Goal: Task Accomplishment & Management: Complete application form

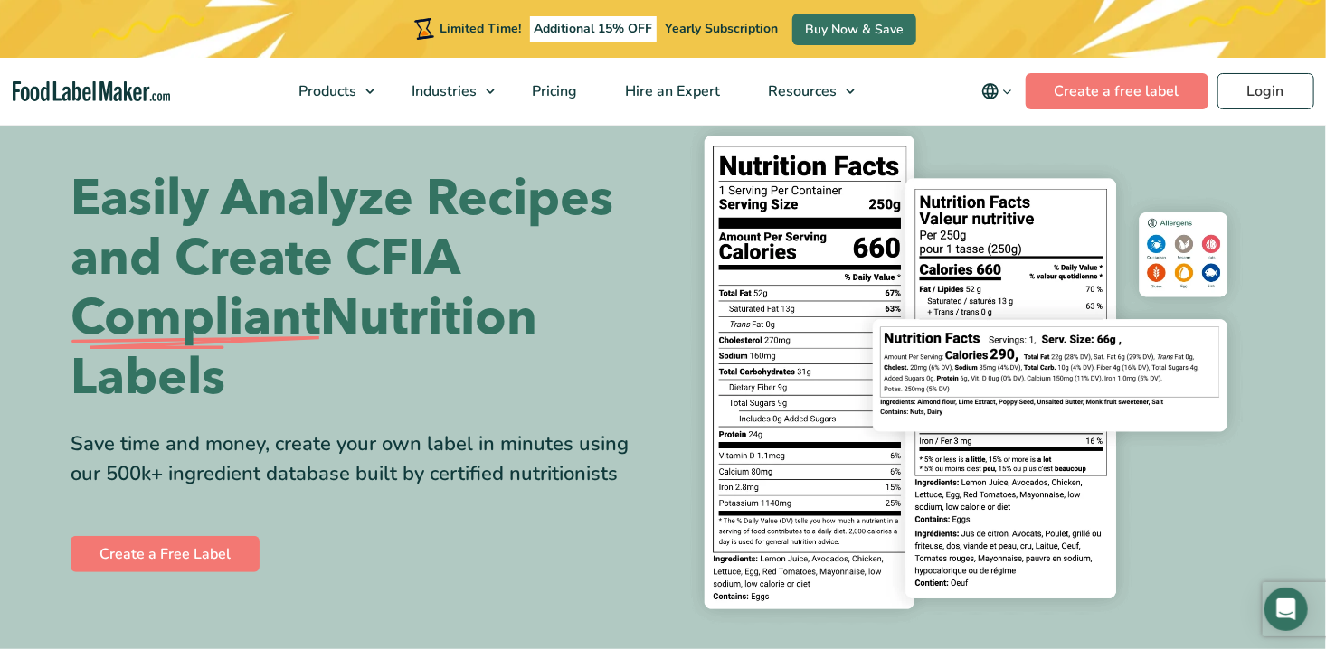
scroll to position [90, 0]
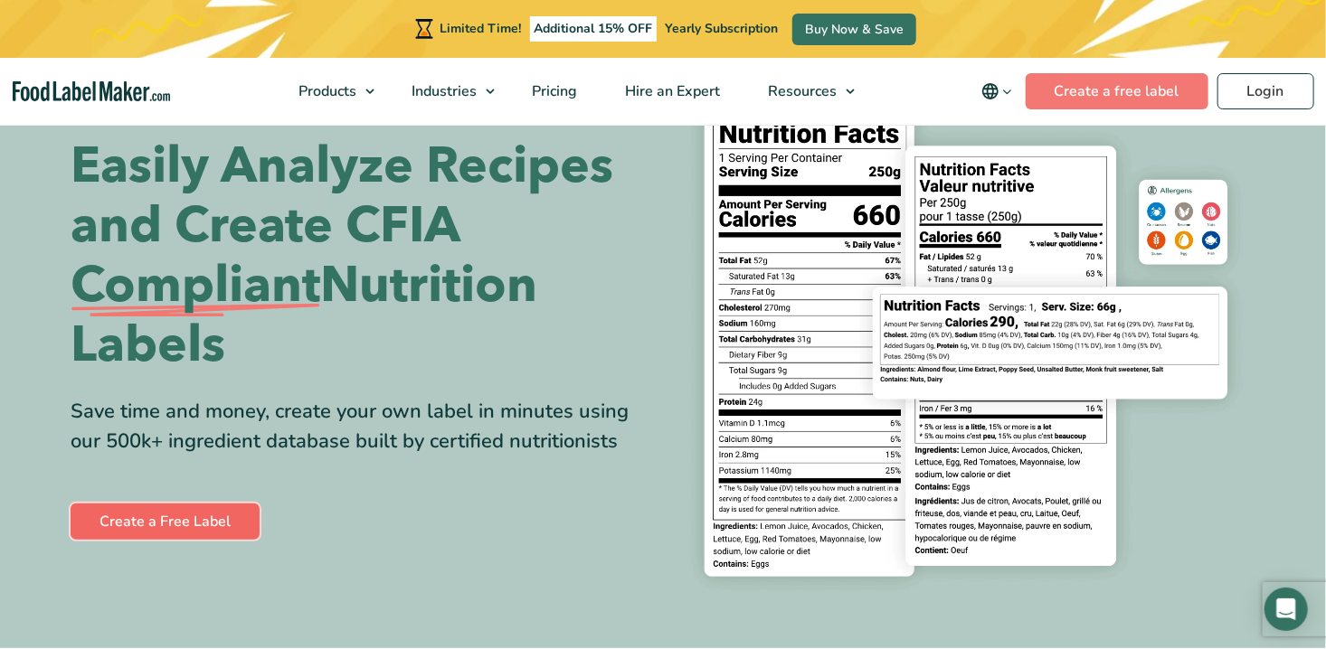
click at [174, 523] on link "Create a Free Label" at bounding box center [165, 522] width 189 height 36
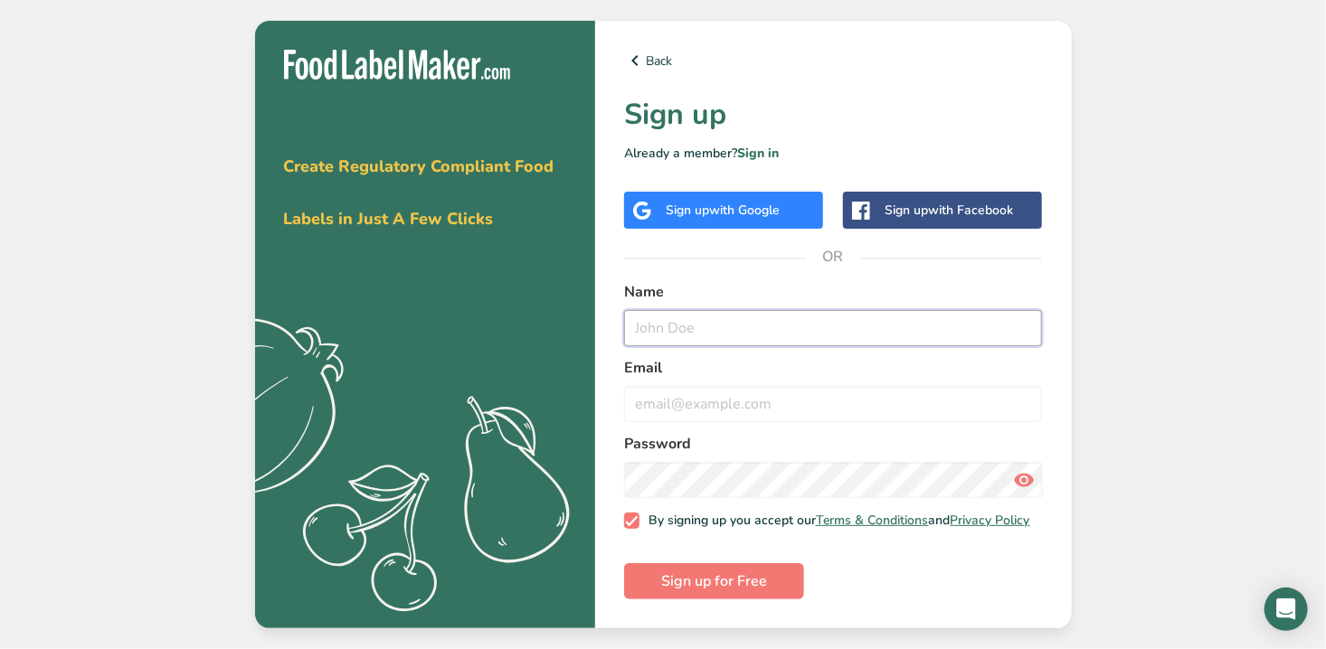
click at [666, 323] on input "text" at bounding box center [833, 328] width 419 height 36
type input "Diane McLean"
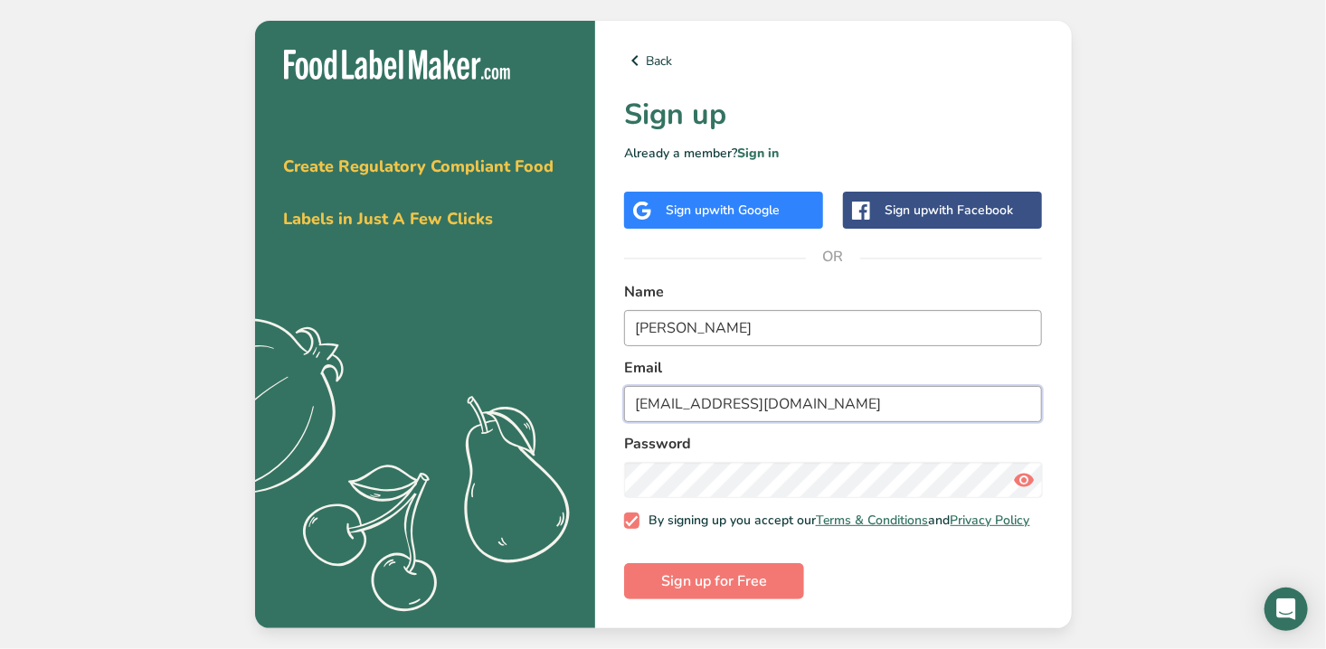
type input "mcleandianee@gmail.com"
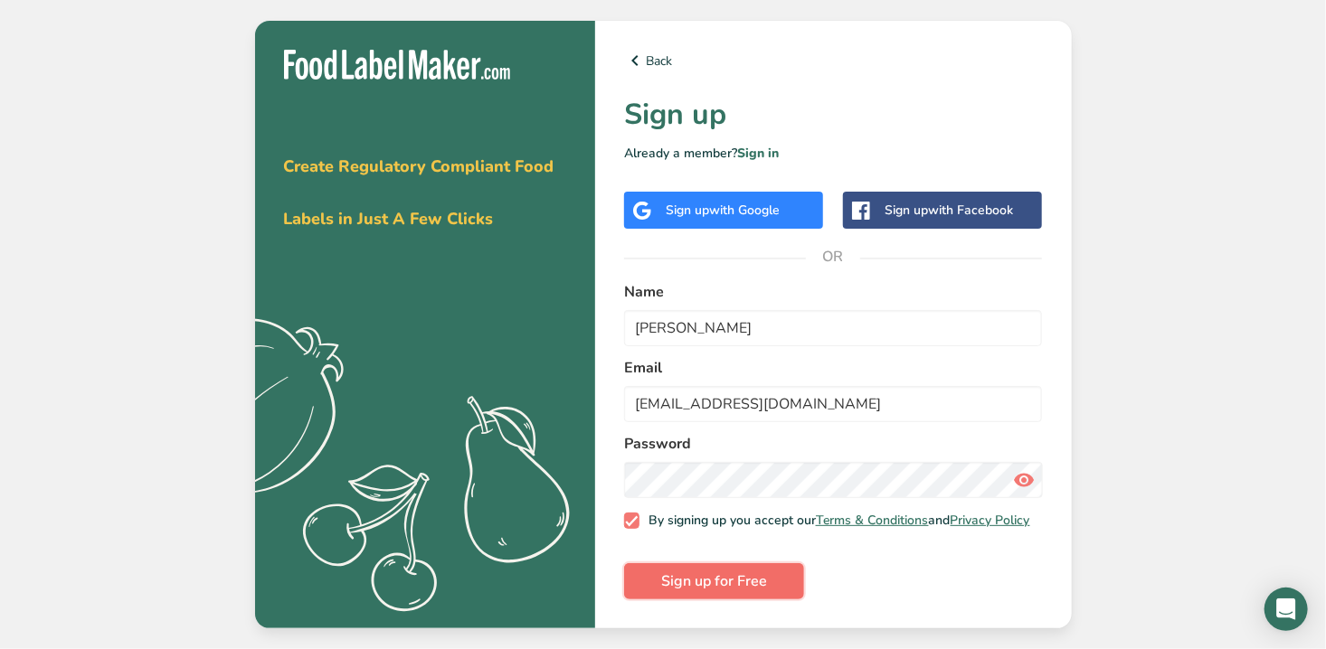
click at [702, 592] on span "Sign up for Free" at bounding box center [714, 582] width 106 height 22
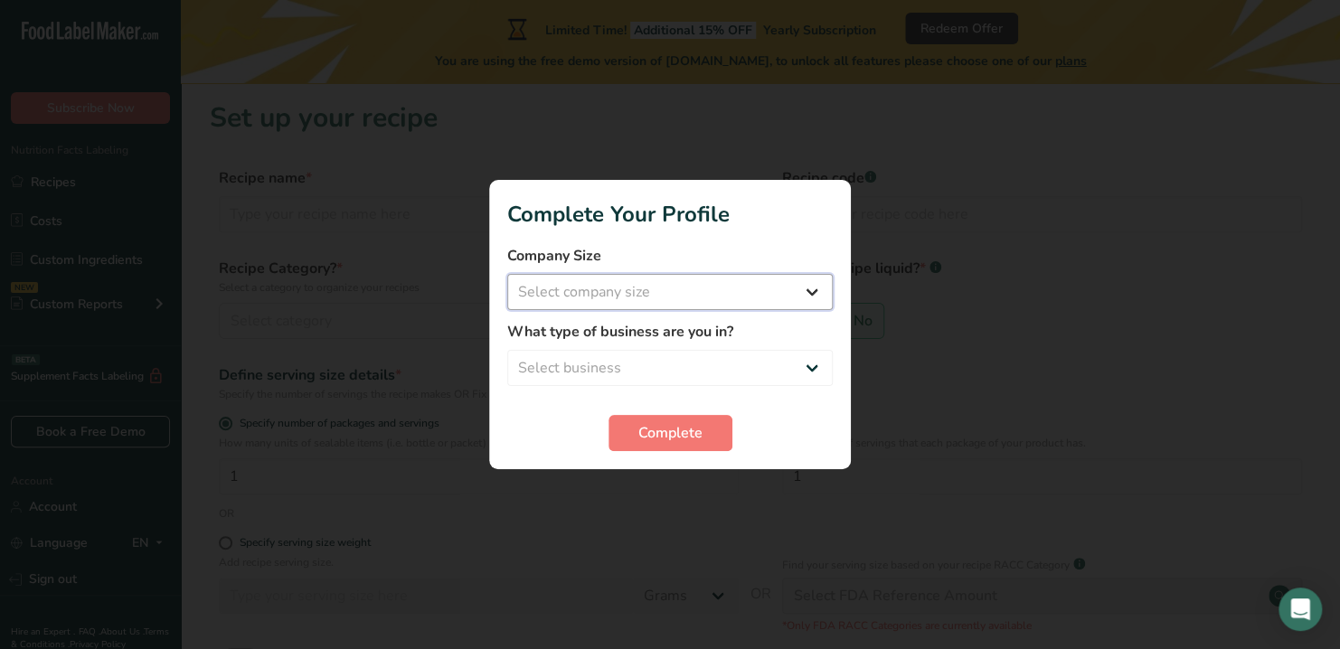
click at [816, 294] on select "Select company size Fewer than 10 Employees 10 to 50 Employees 51 to 500 Employ…" at bounding box center [670, 292] width 326 height 36
select select "1"
click at [507, 274] on select "Select company size Fewer than 10 Employees 10 to 50 Employees 51 to 500 Employ…" at bounding box center [670, 292] width 326 height 36
click at [662, 365] on select "Select business Packaged Food Manufacturer Restaurant & Cafe Bakery Meal Plans …" at bounding box center [670, 368] width 326 height 36
select select "8"
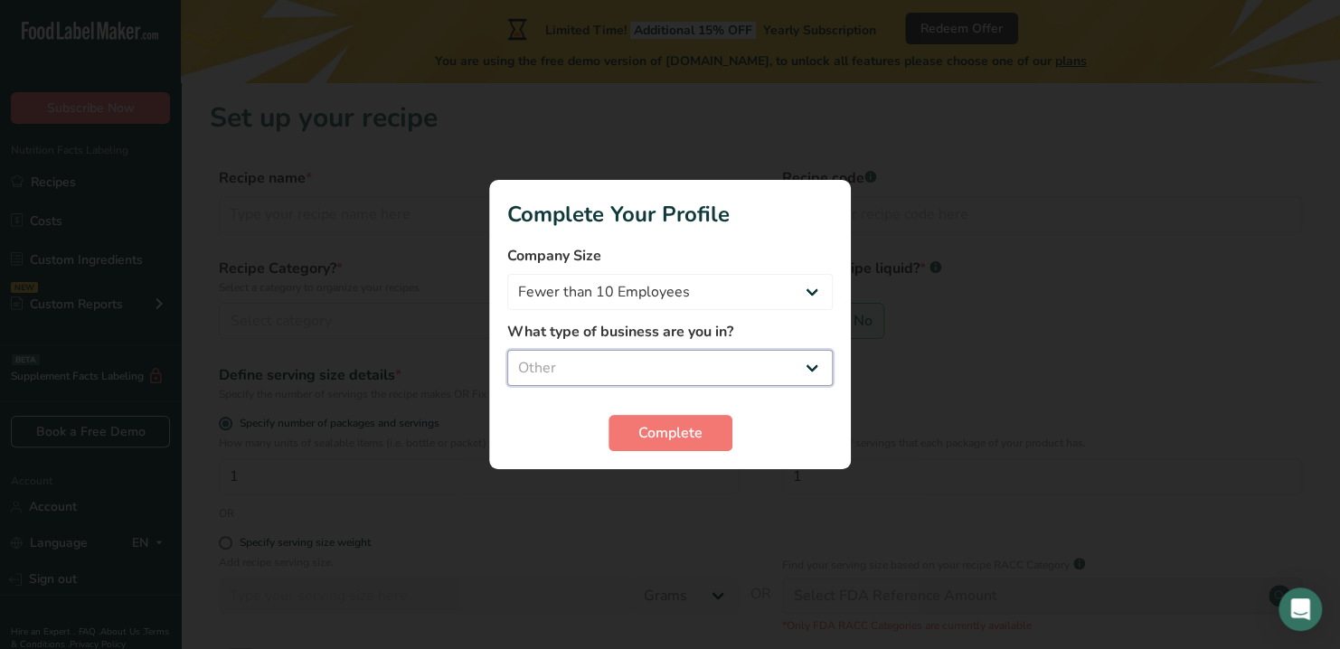
click at [507, 350] on select "Select business Packaged Food Manufacturer Restaurant & Cafe Bakery Meal Plans …" at bounding box center [670, 368] width 326 height 36
click at [668, 438] on span "Complete" at bounding box center [670, 433] width 64 height 22
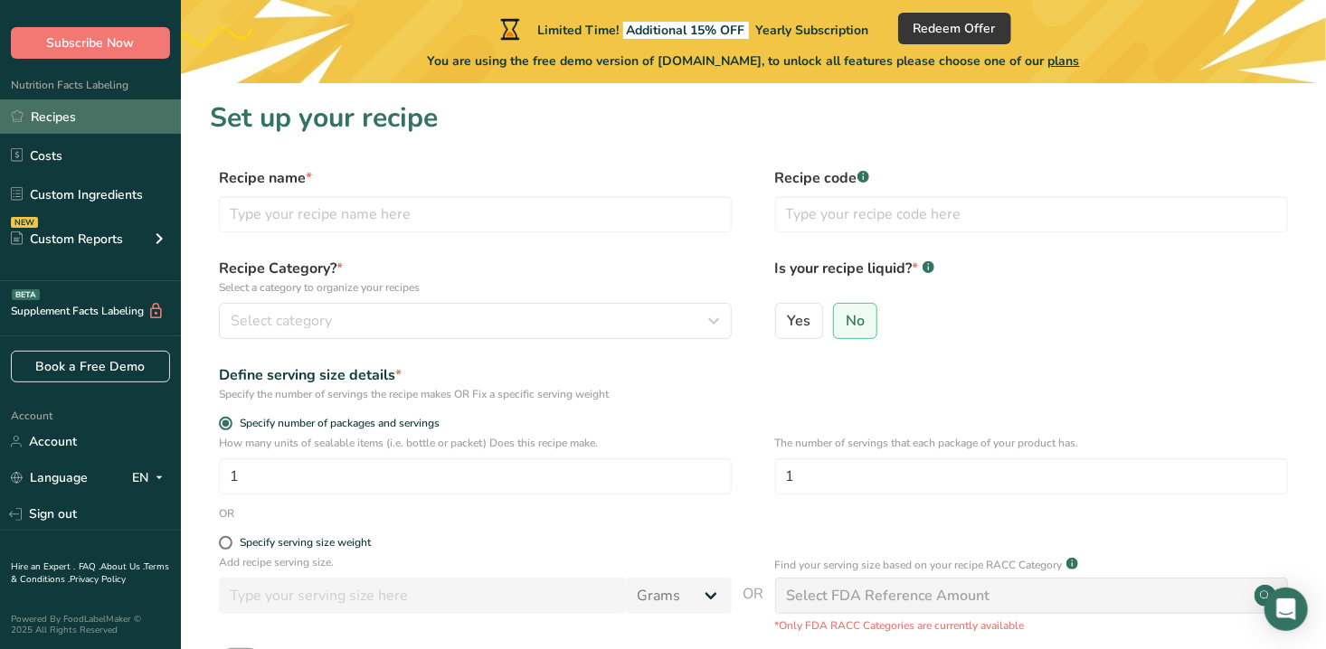
click at [49, 109] on link "Recipes" at bounding box center [90, 116] width 181 height 34
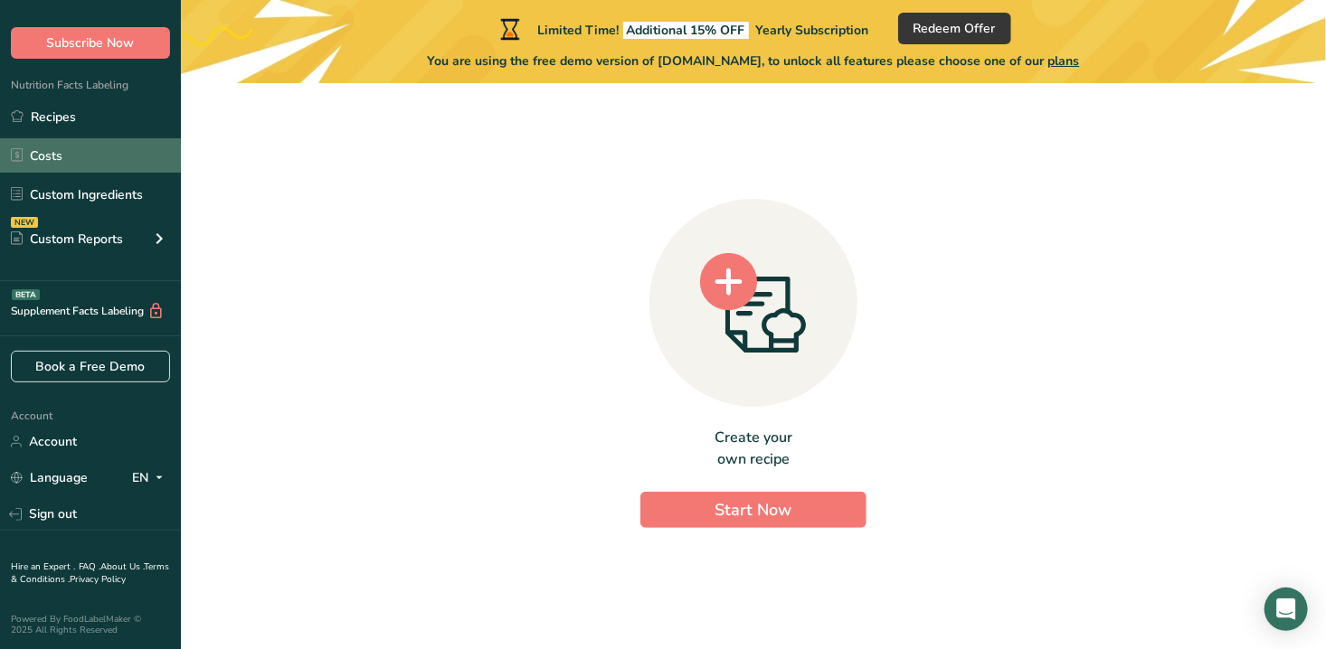
click at [42, 161] on link "Costs" at bounding box center [90, 155] width 181 height 34
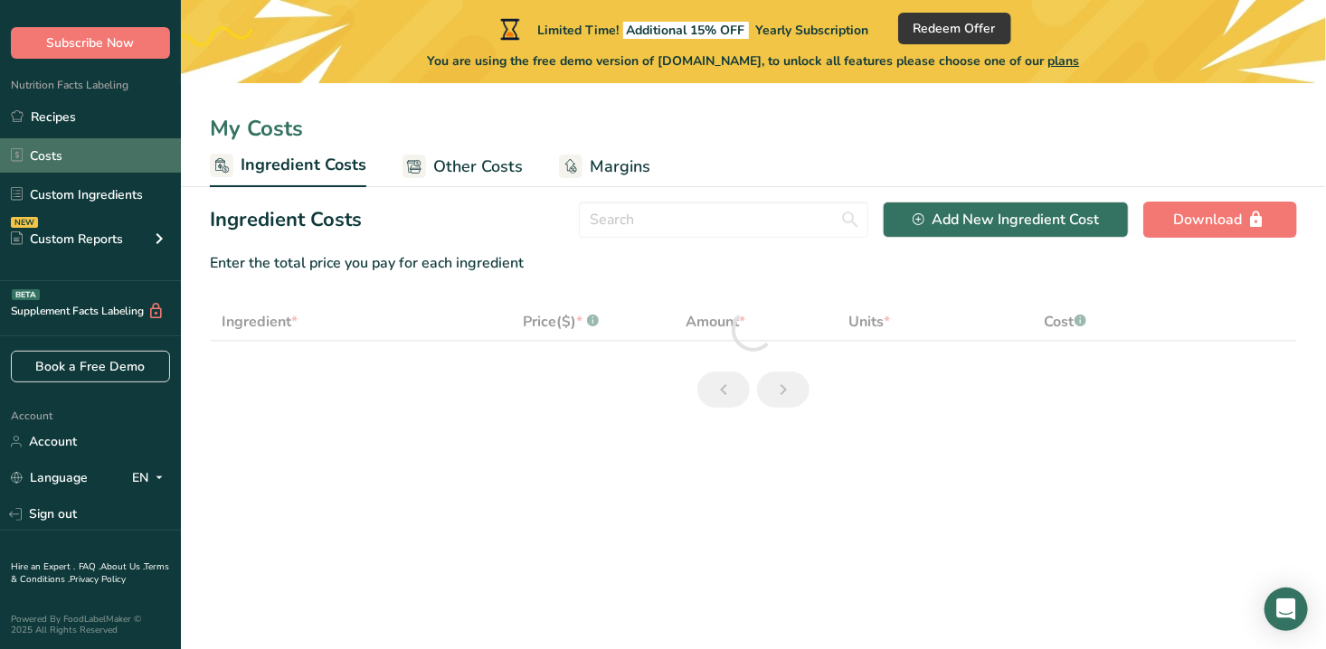
select select "1"
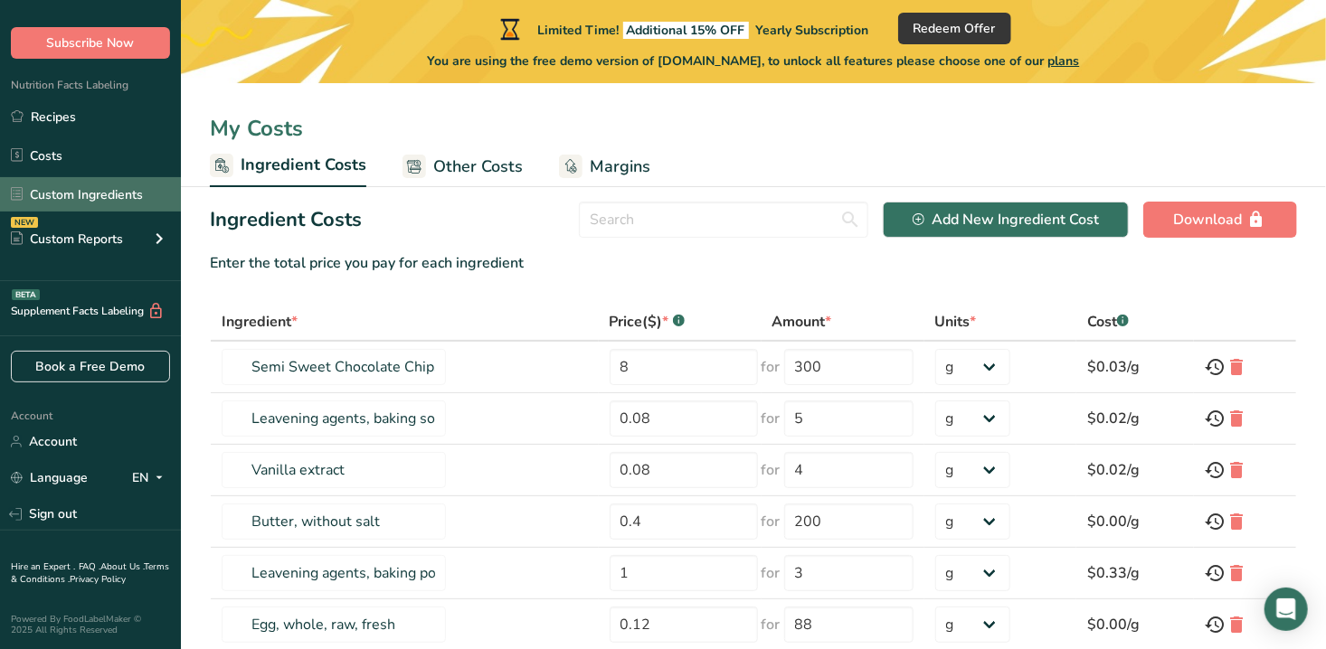
click at [65, 190] on link "Custom Ingredients" at bounding box center [90, 194] width 181 height 34
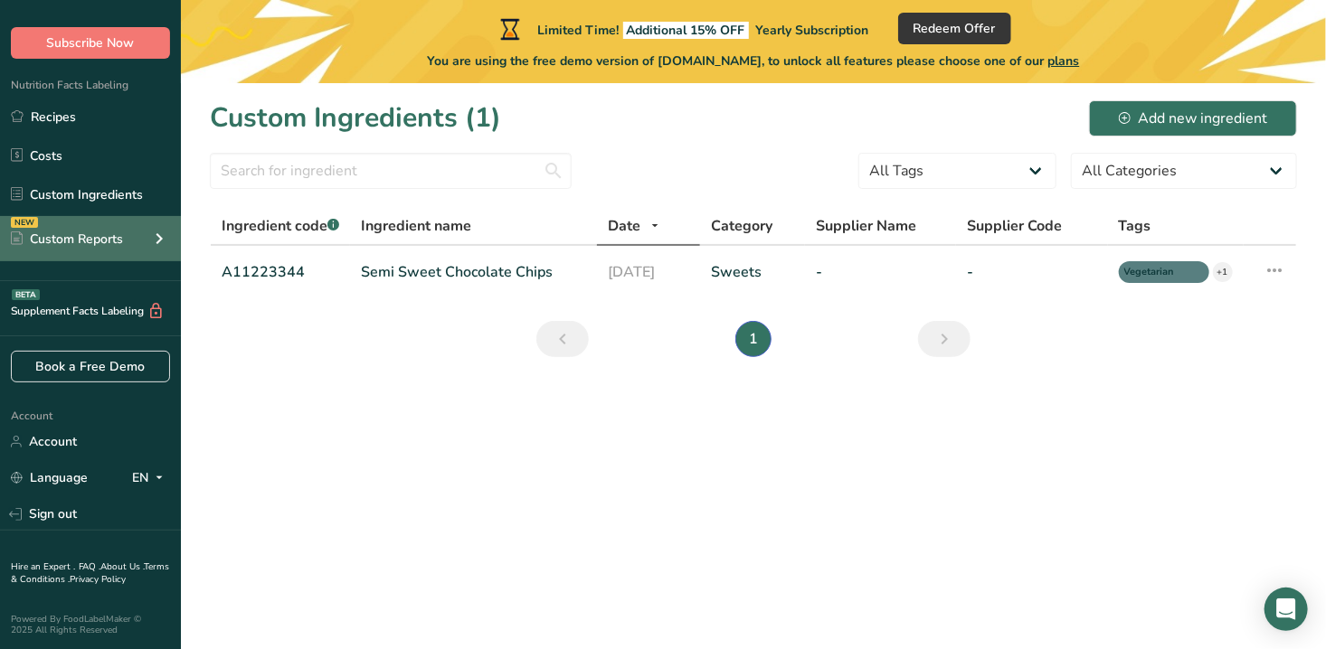
click at [73, 240] on div "Custom Reports" at bounding box center [67, 239] width 112 height 19
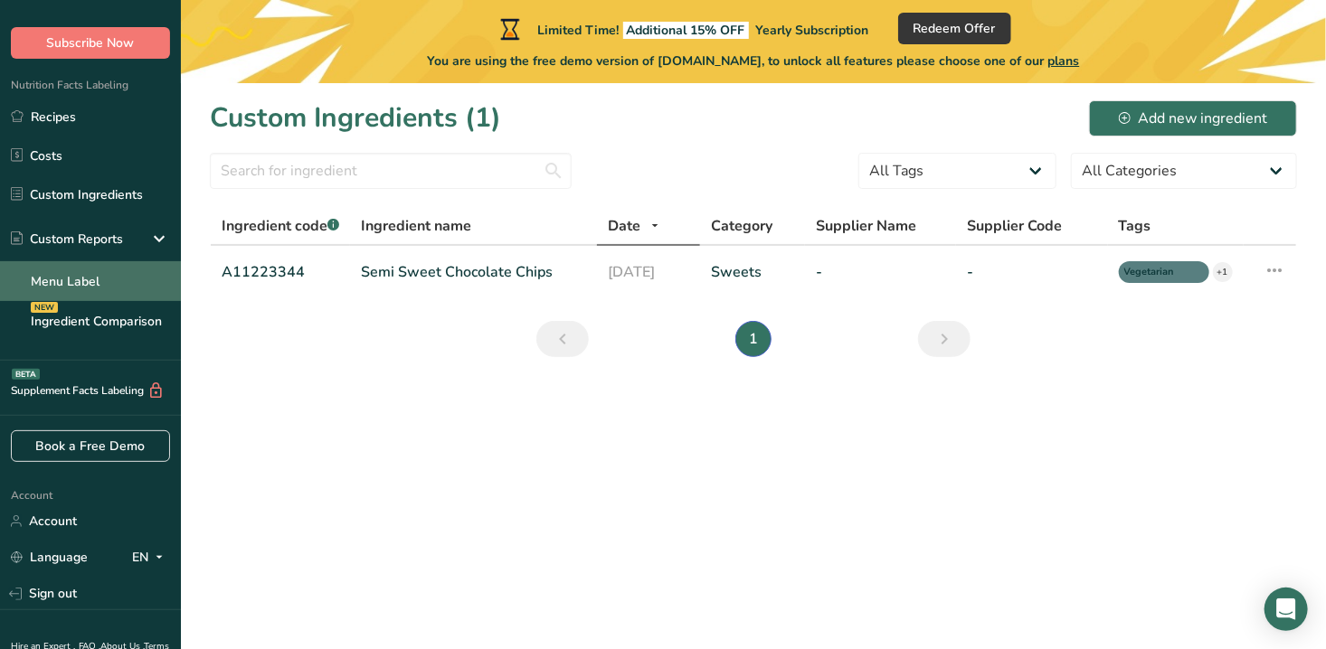
click at [72, 274] on link "Menu Label" at bounding box center [90, 281] width 181 height 40
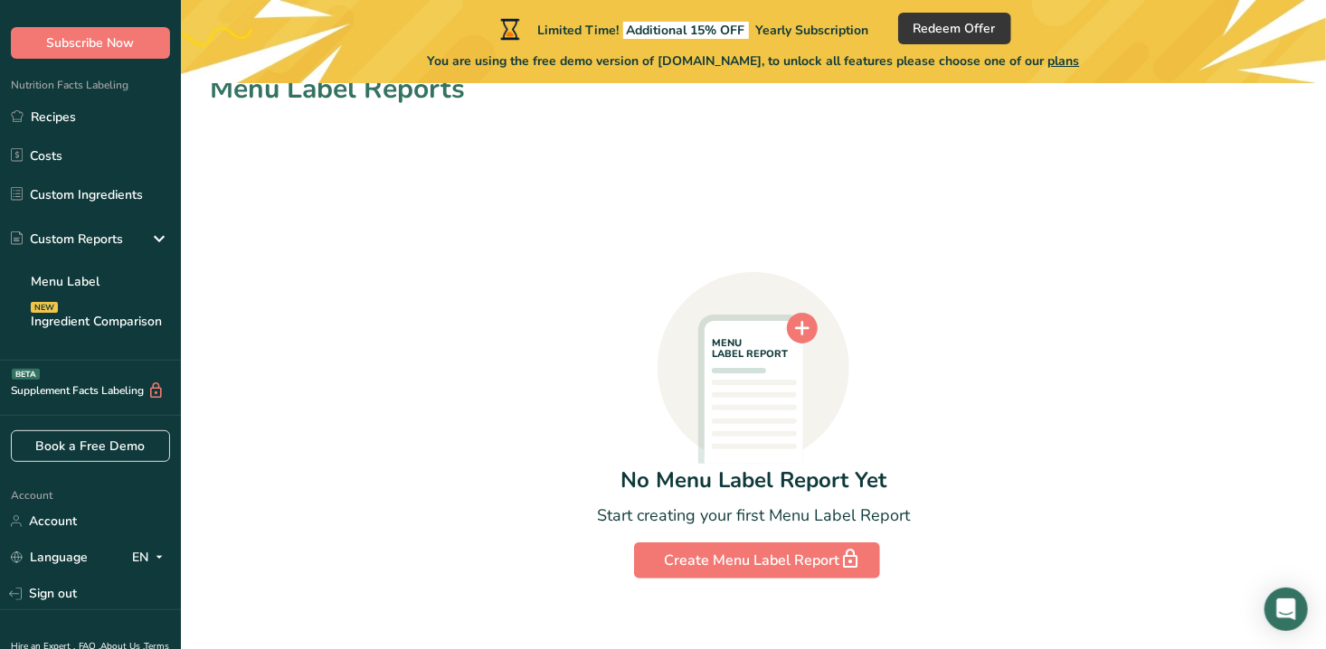
scroll to position [44, 0]
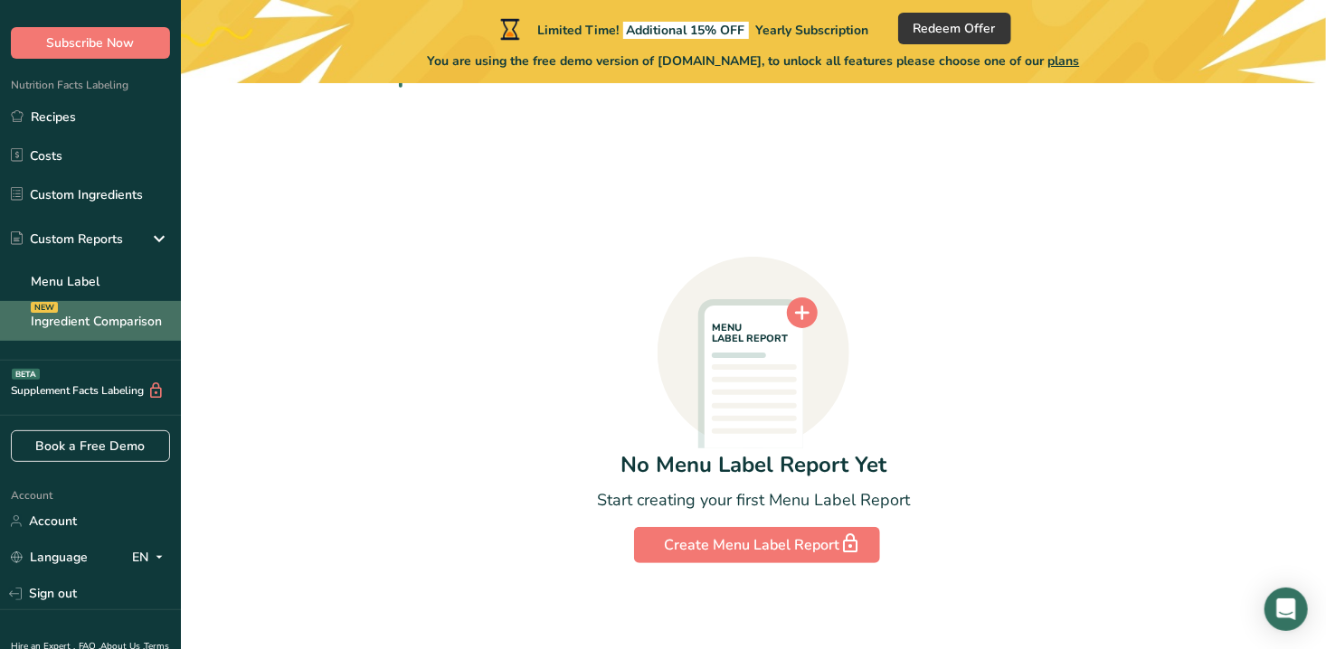
click at [55, 325] on link "Ingredient Comparison NEW" at bounding box center [90, 321] width 181 height 40
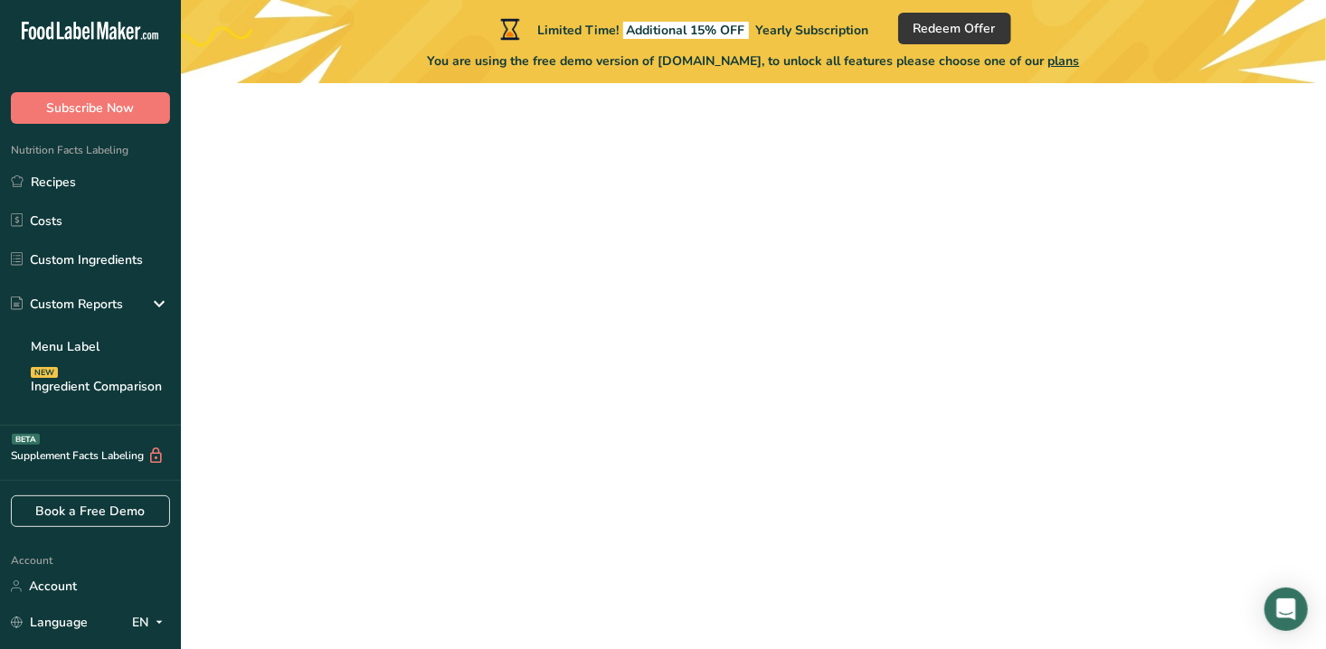
scroll to position [44, 0]
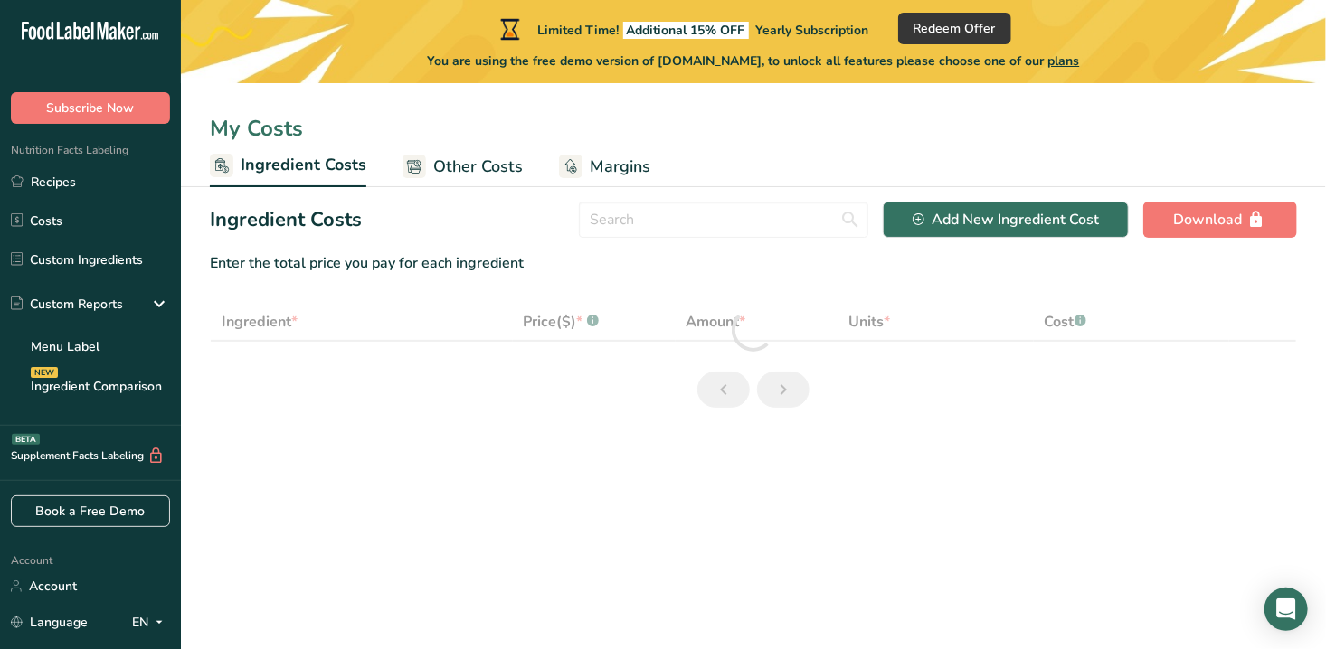
select select "1"
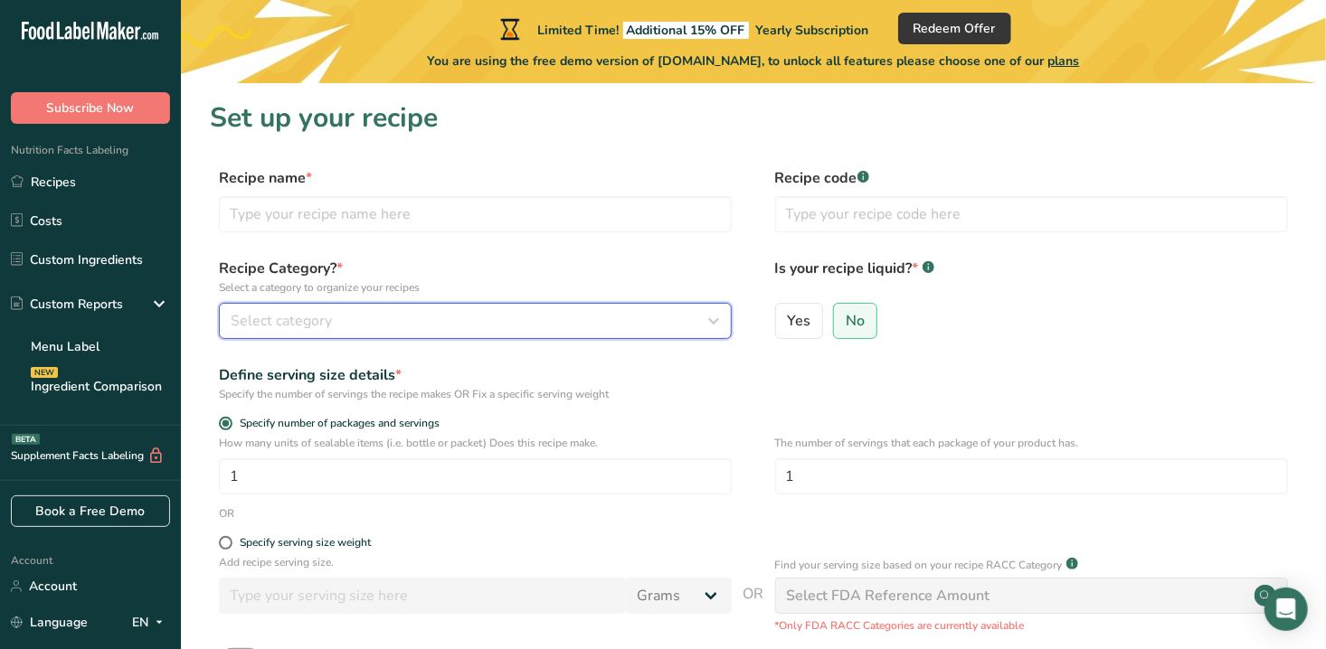
click at [716, 319] on icon "button" at bounding box center [714, 321] width 22 height 33
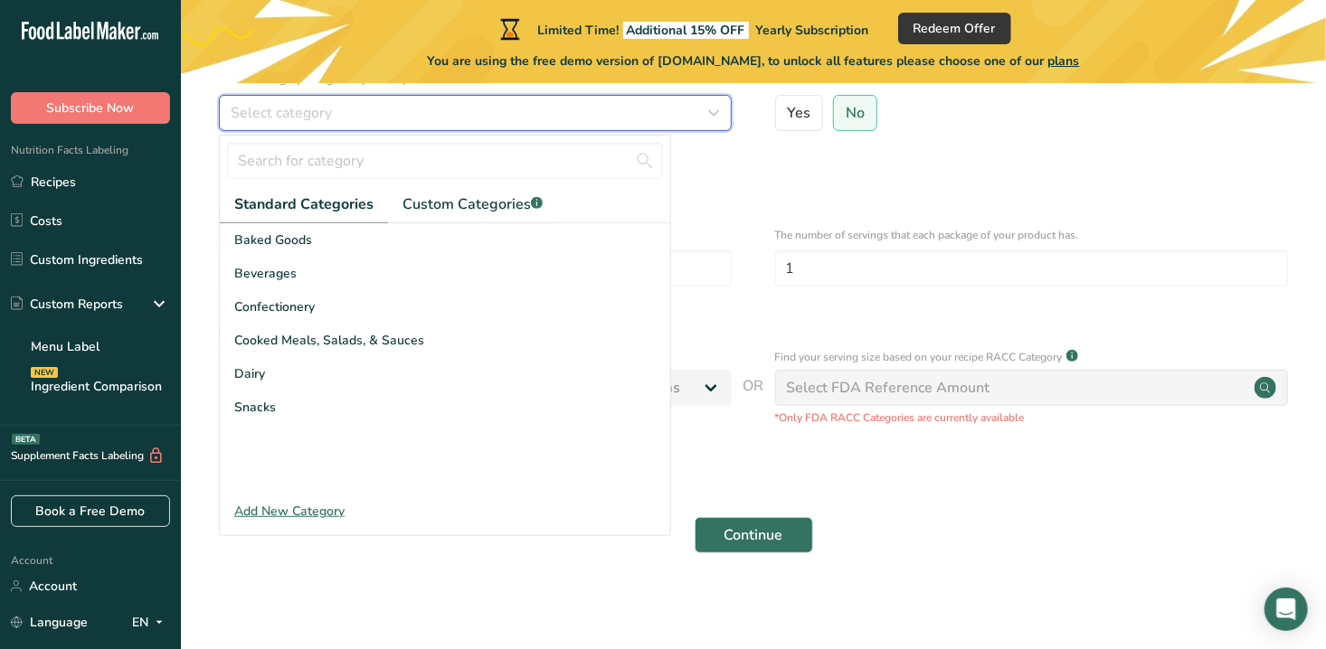
scroll to position [210, 0]
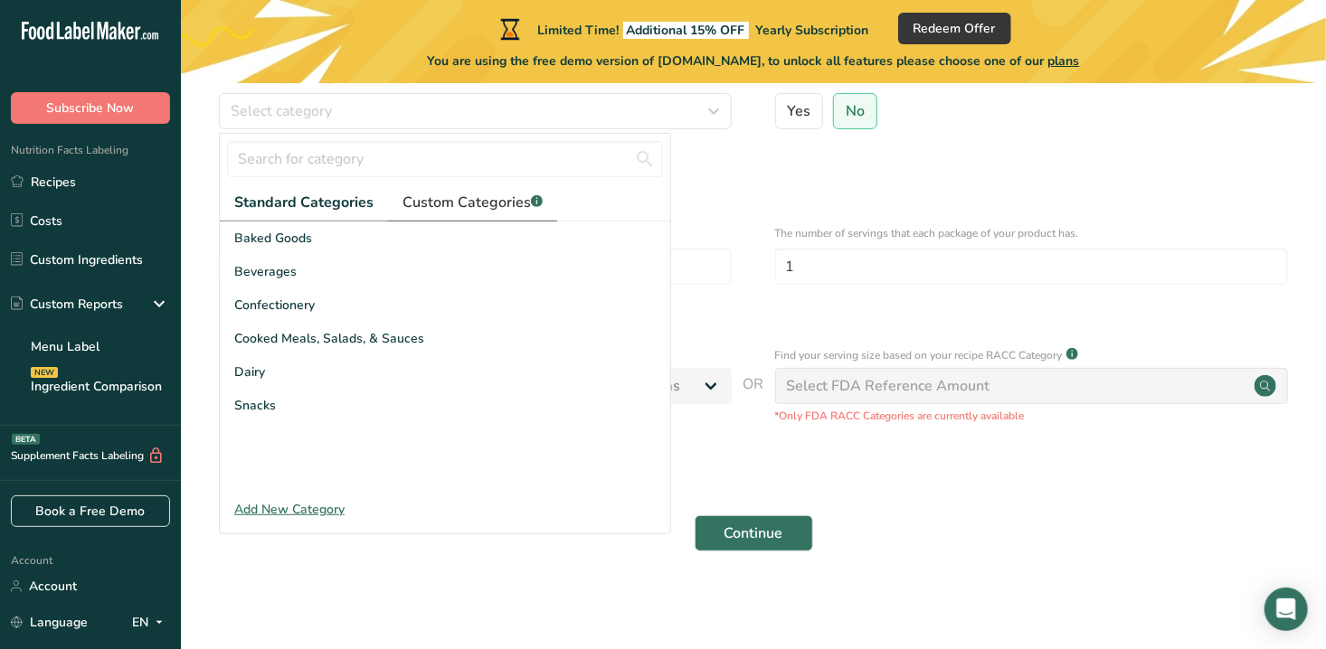
click at [491, 199] on span "Custom Categories .a-a{fill:#347362;}.b-a{fill:#fff;}" at bounding box center [472, 203] width 140 height 22
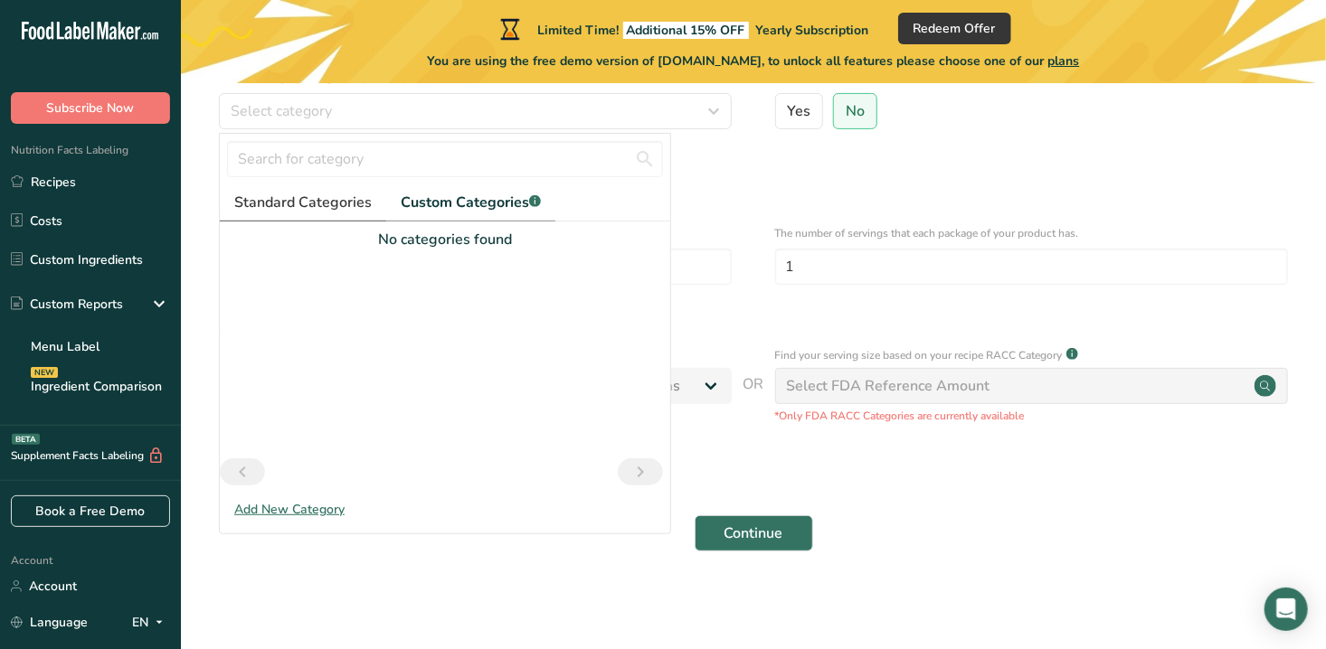
click at [312, 201] on span "Standard Categories" at bounding box center [302, 203] width 137 height 22
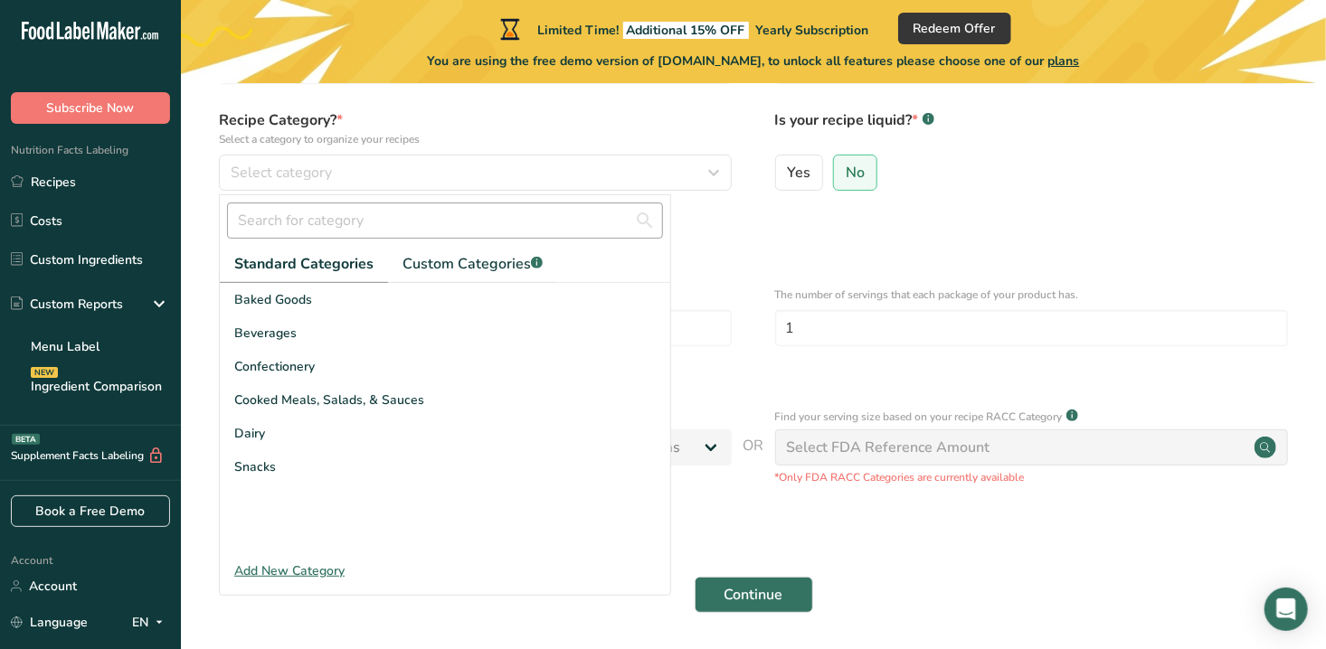
scroll to position [181, 0]
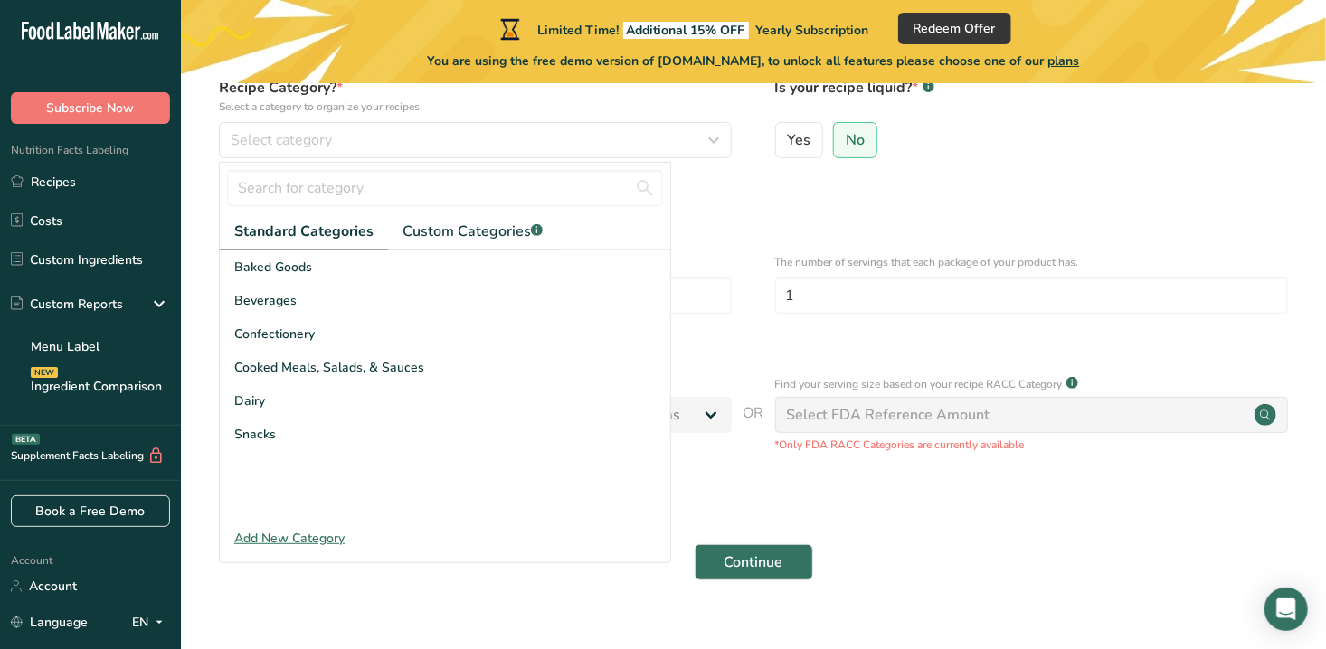
click at [728, 238] on label "Specify number of packages and servings" at bounding box center [475, 243] width 513 height 14
click at [231, 238] on input "Specify number of packages and servings" at bounding box center [225, 243] width 12 height 12
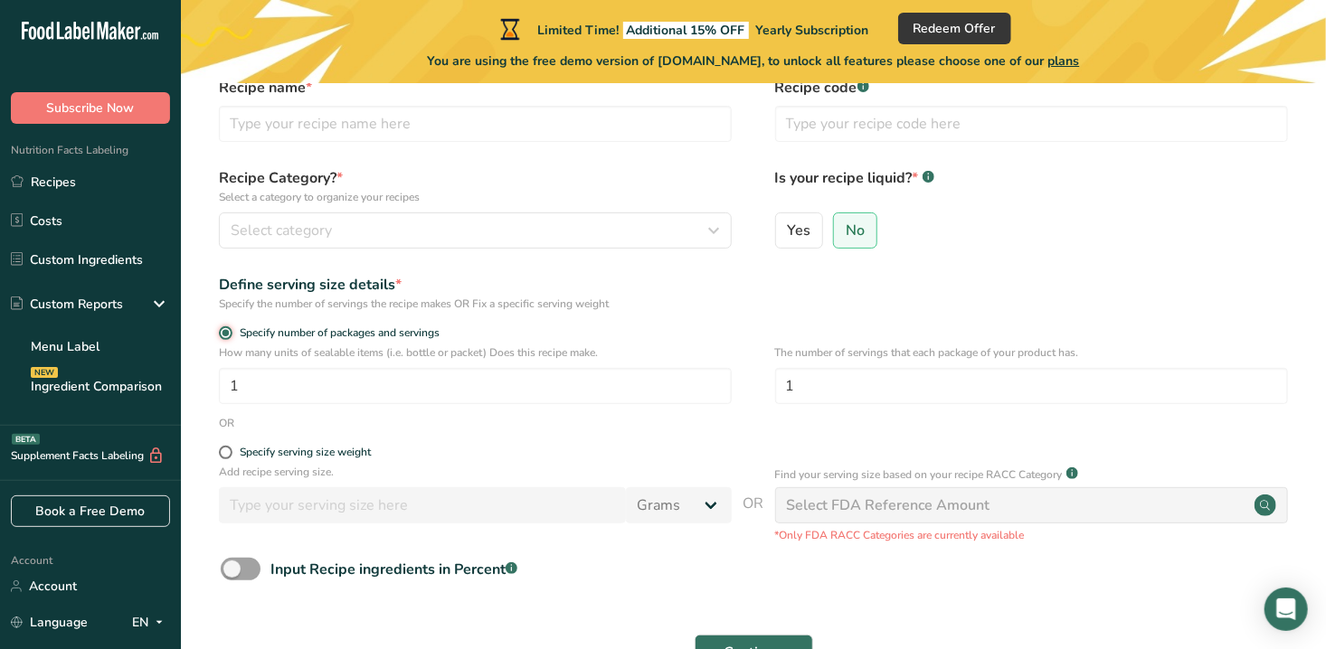
scroll to position [0, 0]
